Goal: Task Accomplishment & Management: Use online tool/utility

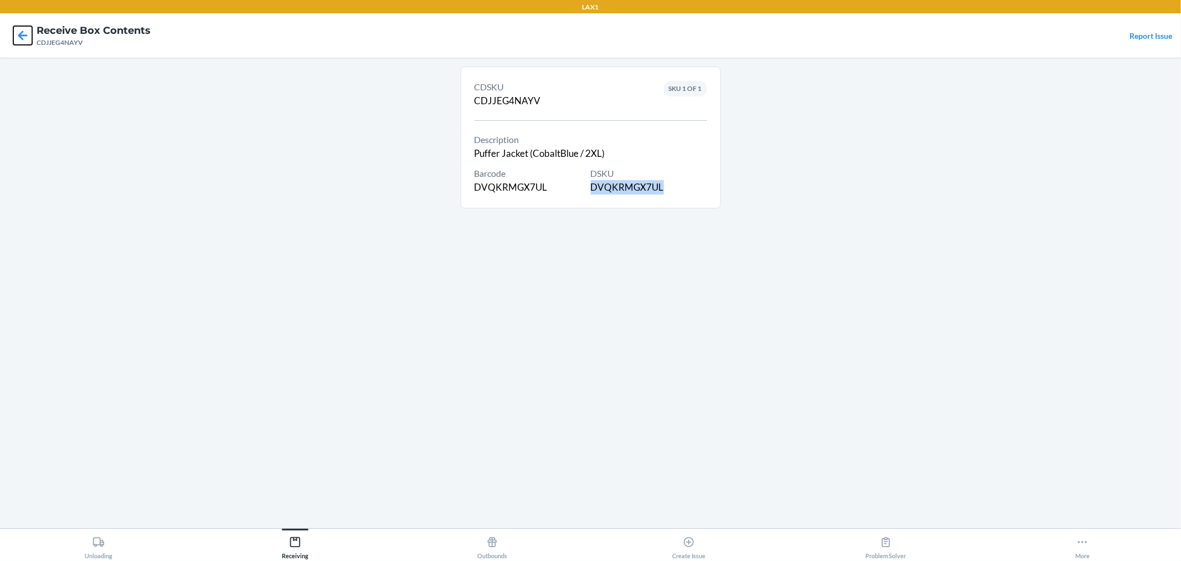
click at [13, 38] on icon at bounding box center [22, 35] width 19 height 19
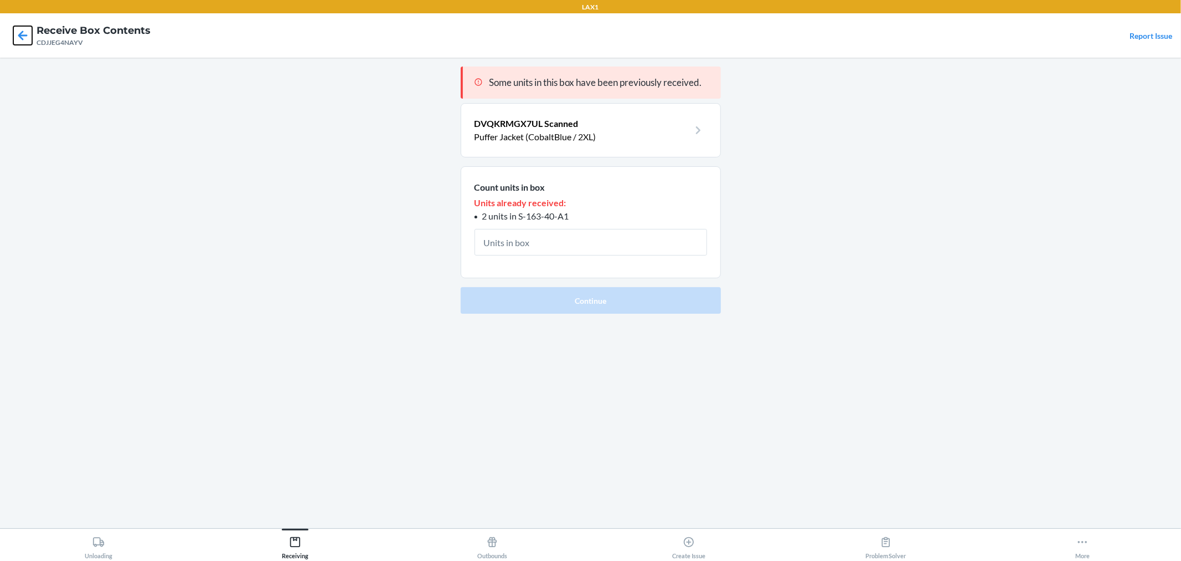
click at [17, 37] on icon at bounding box center [22, 35] width 19 height 19
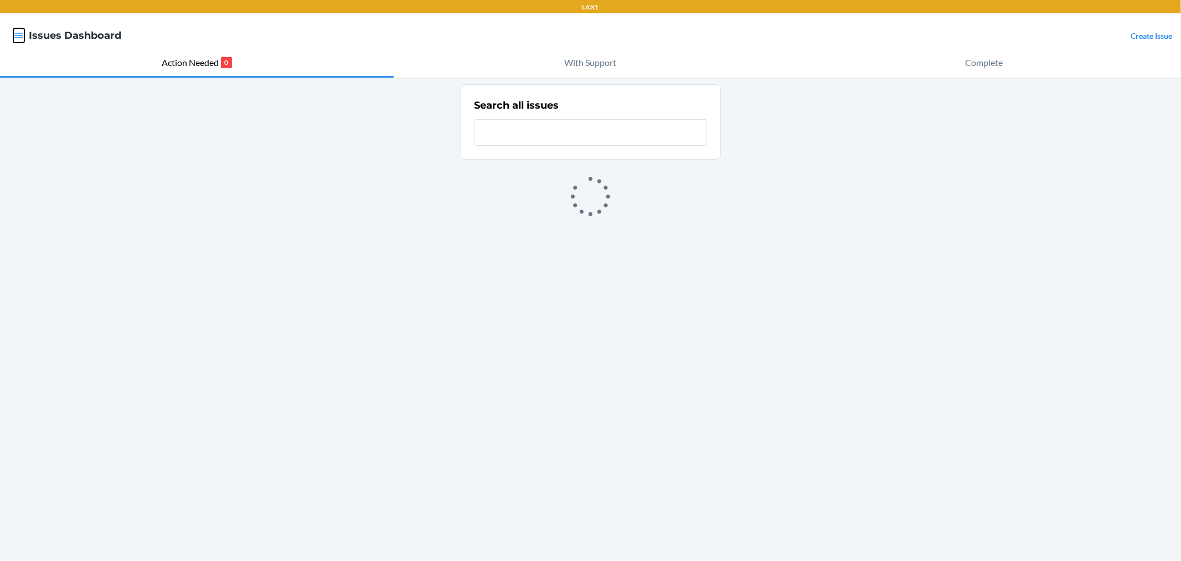
click at [23, 33] on icon "button" at bounding box center [18, 36] width 9 height 6
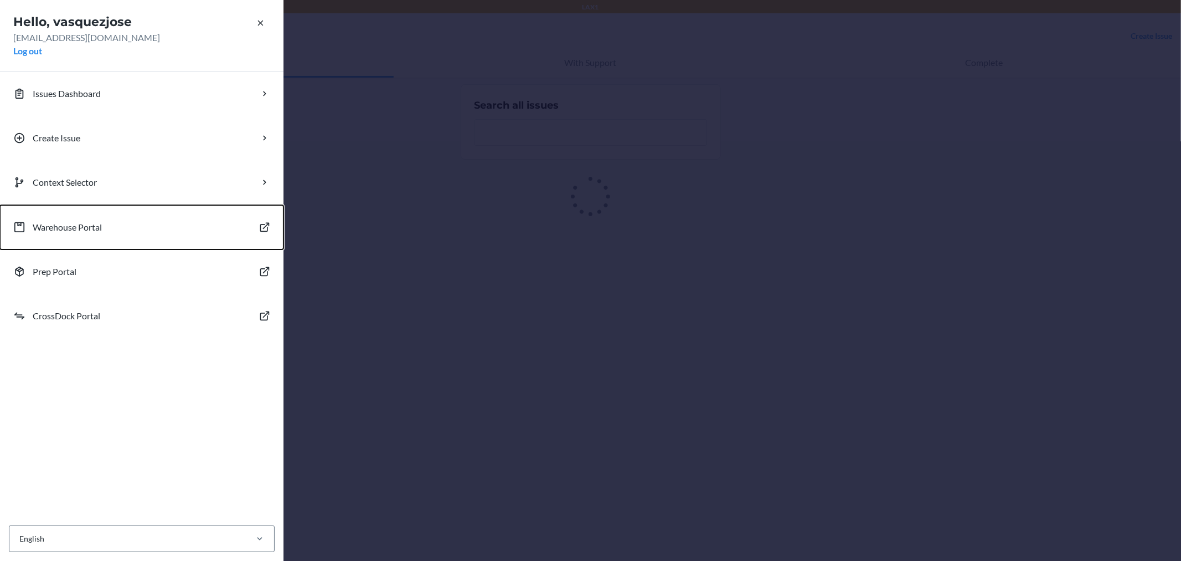
click at [69, 225] on p "Warehouse Portal" at bounding box center [67, 226] width 69 height 13
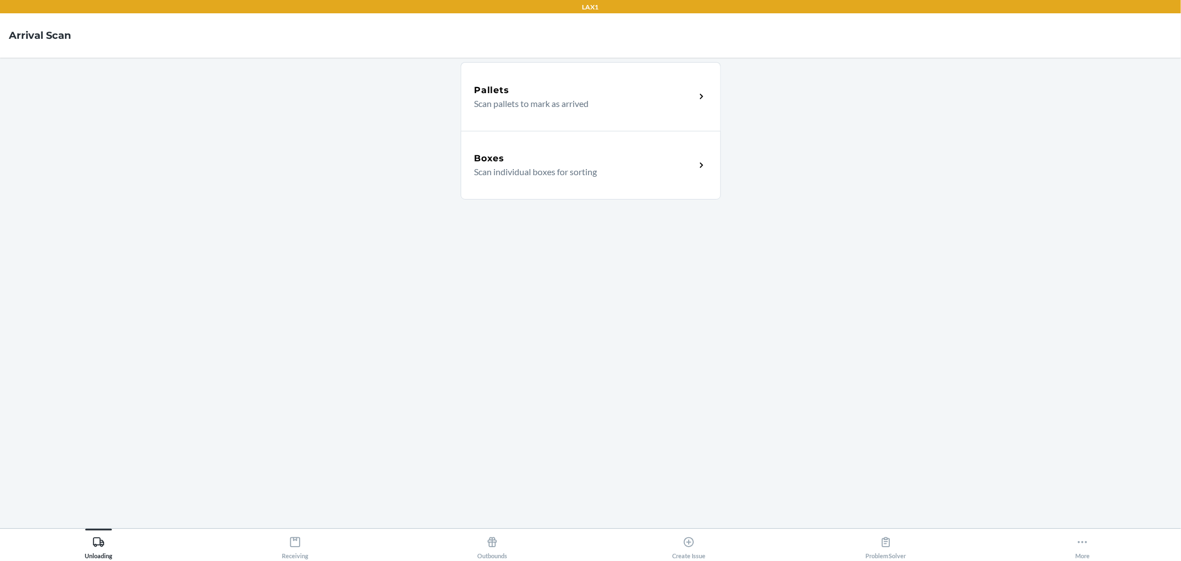
click at [524, 99] on p "Scan pallets to mark as arrived" at bounding box center [581, 103] width 212 height 13
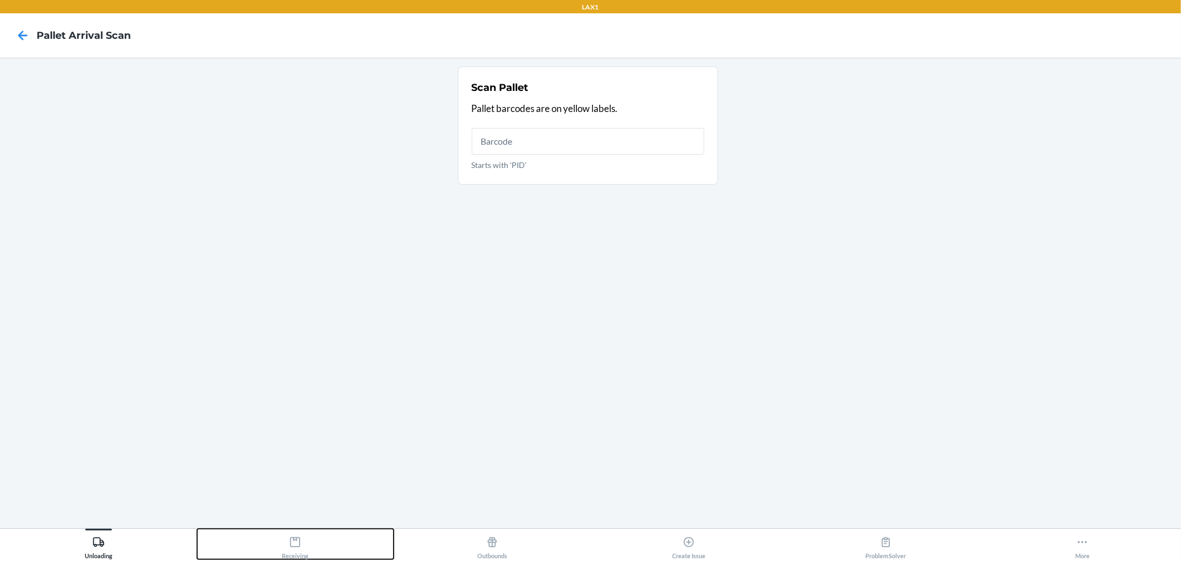
click at [305, 544] on div "Receiving" at bounding box center [295, 545] width 27 height 28
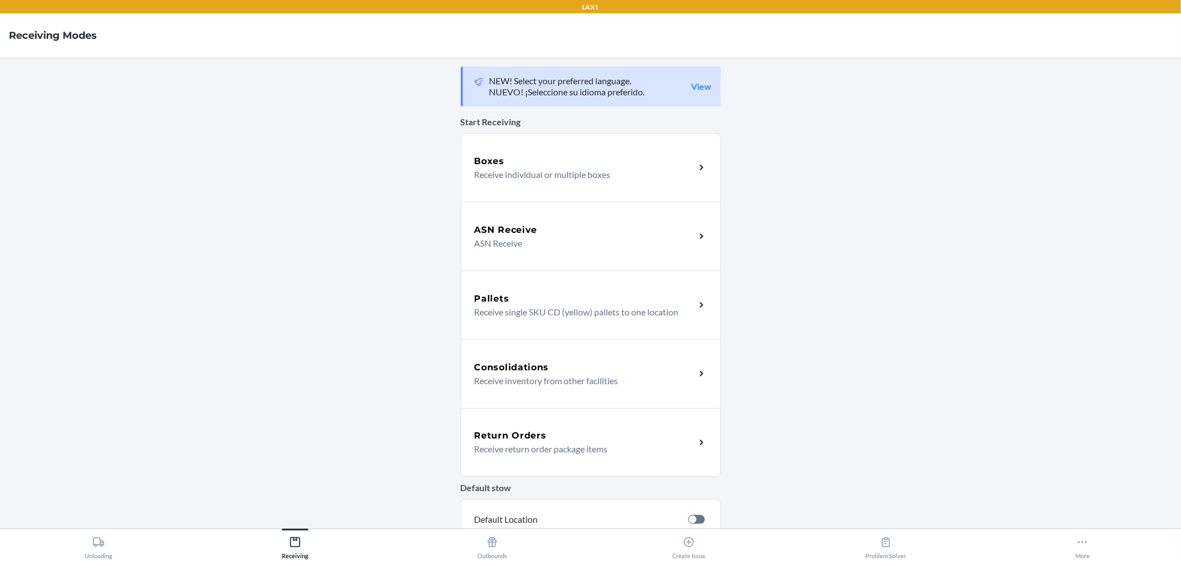
click at [544, 178] on p "Receive individual or multiple boxes" at bounding box center [581, 174] width 212 height 13
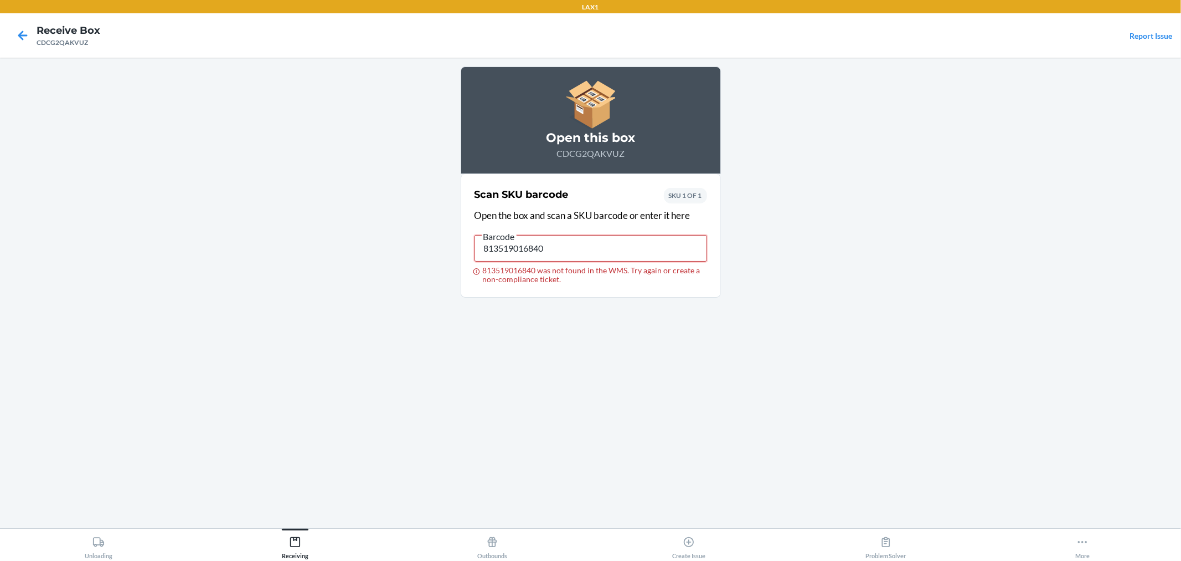
click at [565, 249] on input "813519016840" at bounding box center [591, 248] width 233 height 27
click at [607, 247] on input "813519016840" at bounding box center [591, 248] width 233 height 27
type input "DHN5HDRVU3D"
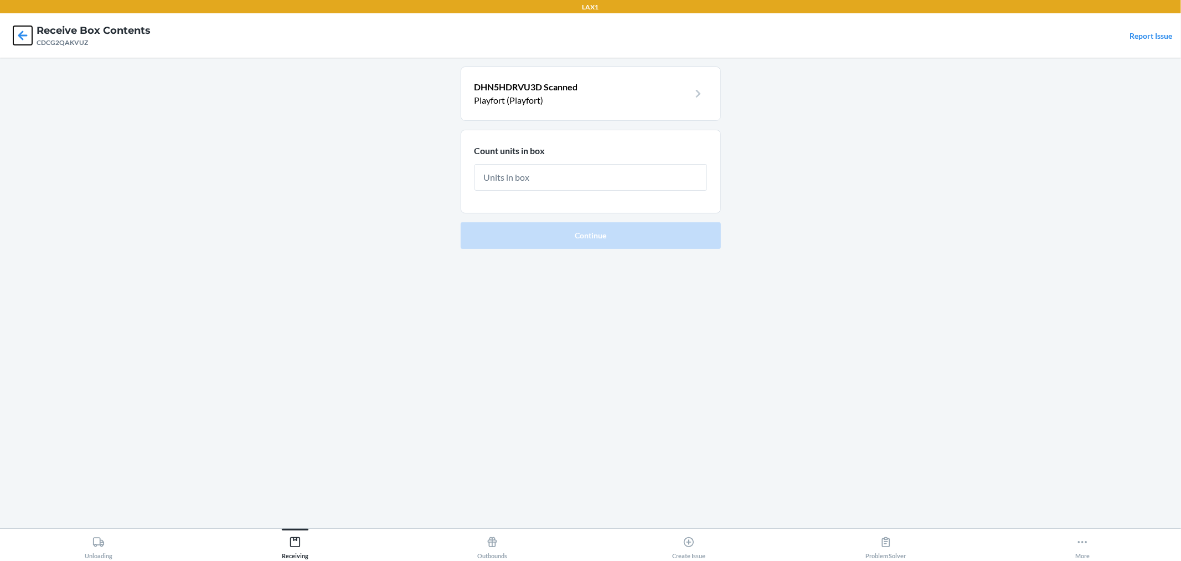
click at [18, 39] on icon at bounding box center [22, 35] width 19 height 19
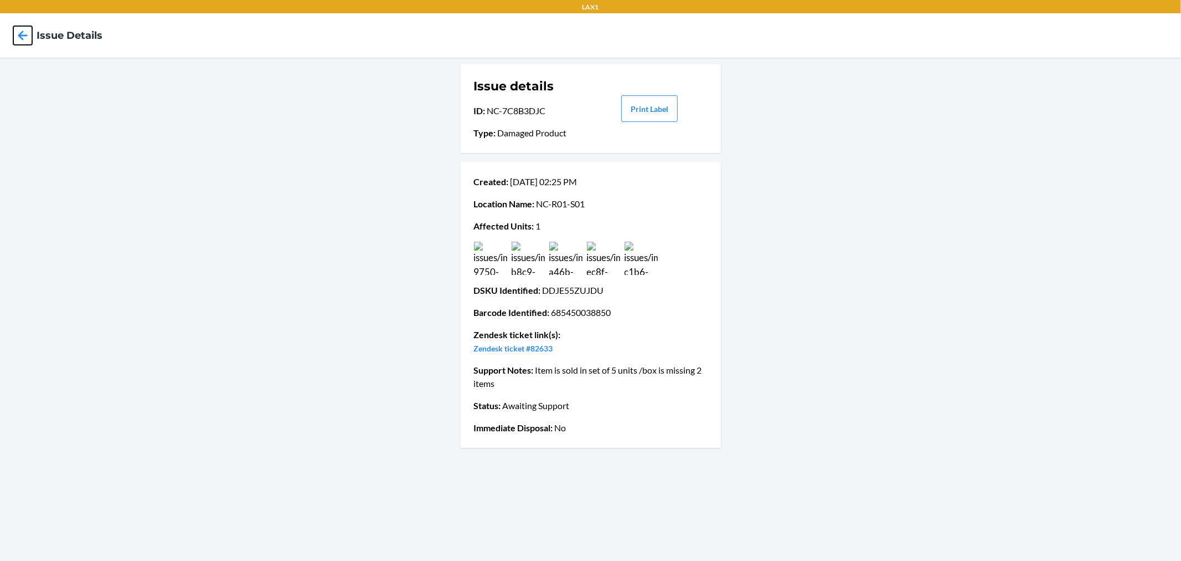
click at [25, 30] on icon at bounding box center [22, 35] width 19 height 19
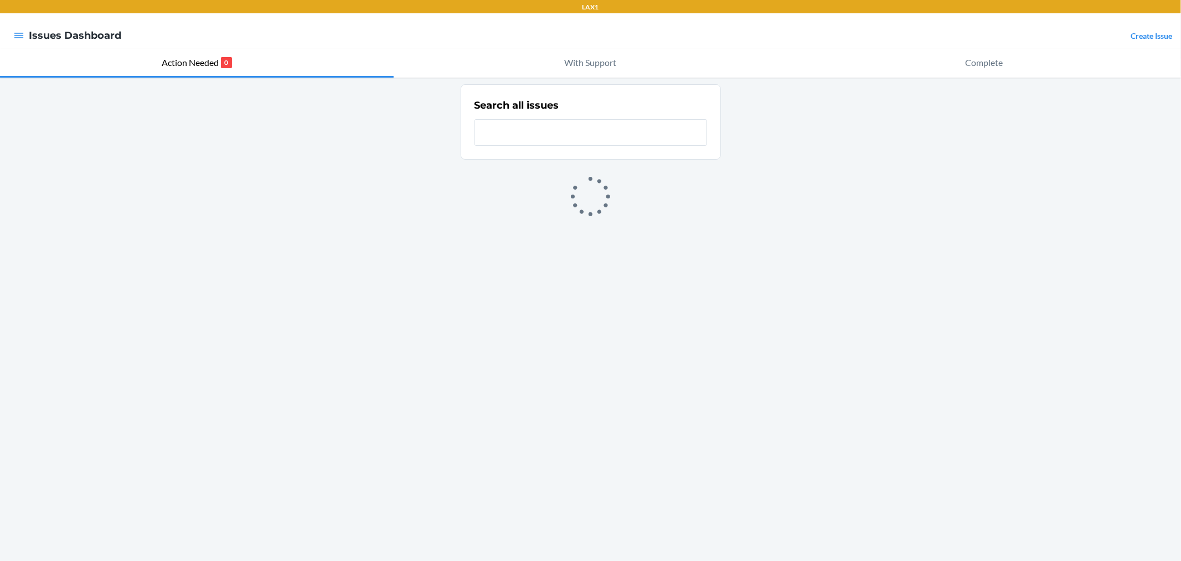
click at [518, 133] on input "text" at bounding box center [591, 132] width 233 height 27
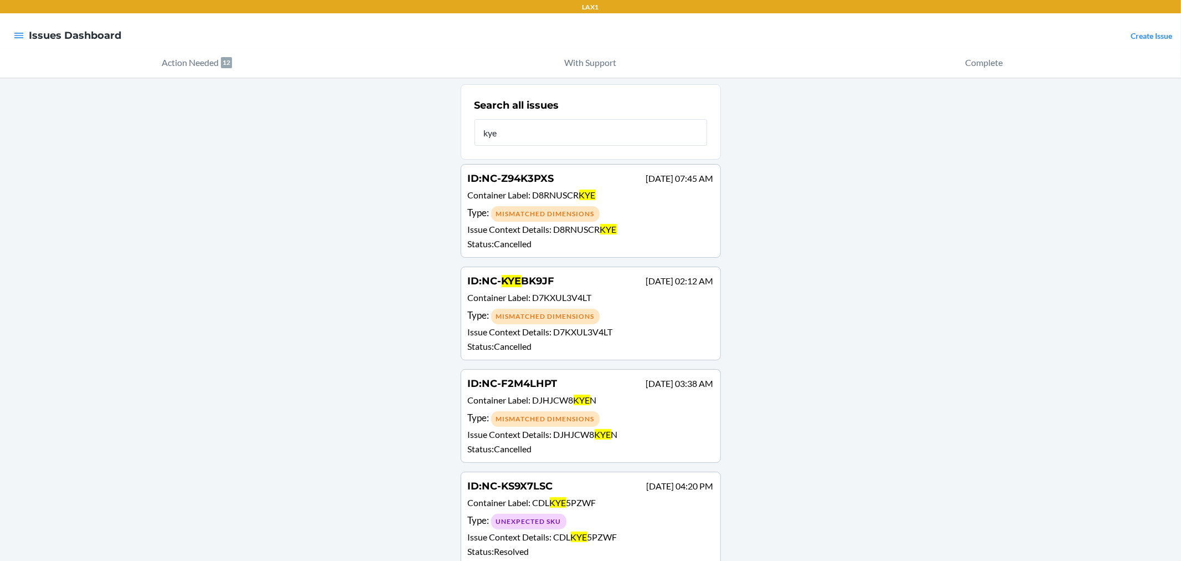
click at [475, 135] on input "kye" at bounding box center [591, 132] width 233 height 27
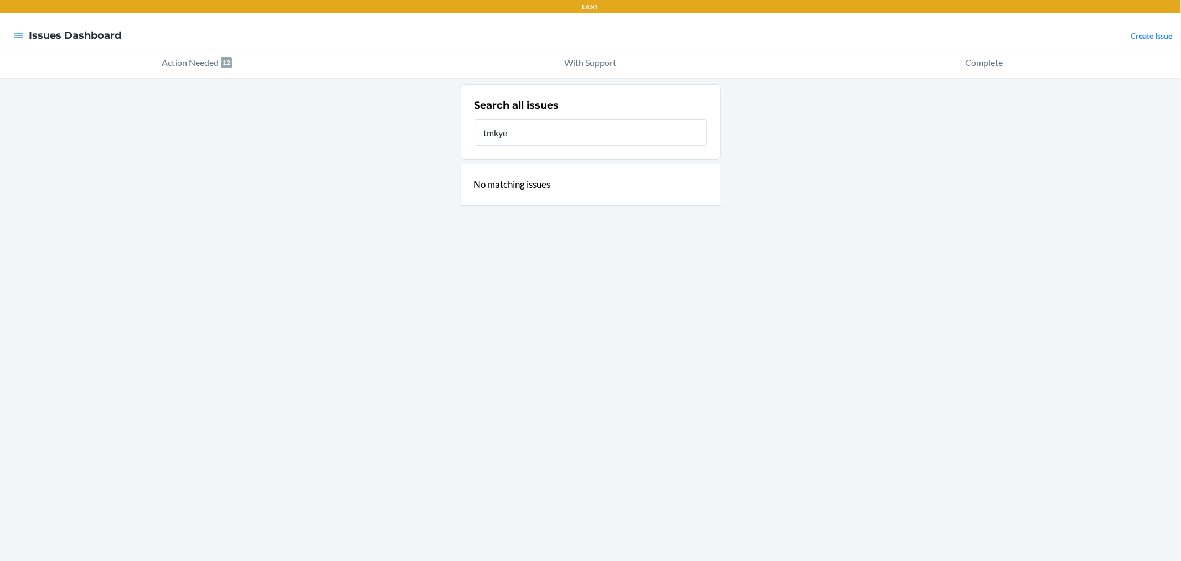
click at [524, 137] on input "tmkye" at bounding box center [591, 132] width 233 height 27
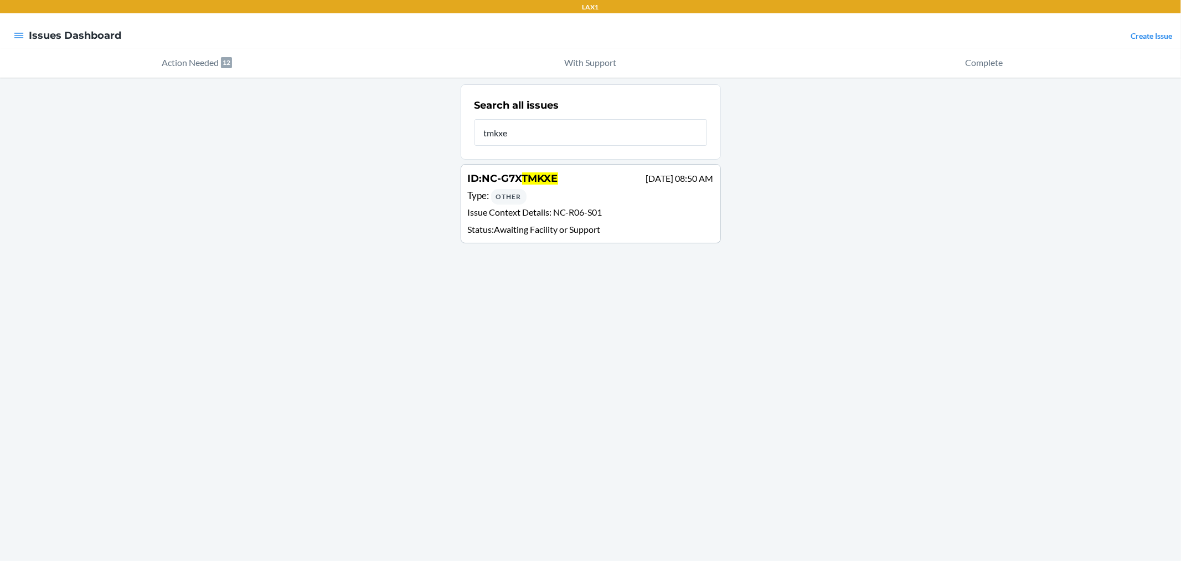
type input "tmkxe"
click at [561, 207] on span "NC-R06-S01" at bounding box center [578, 212] width 49 height 11
